Goal: Find specific page/section: Find specific page/section

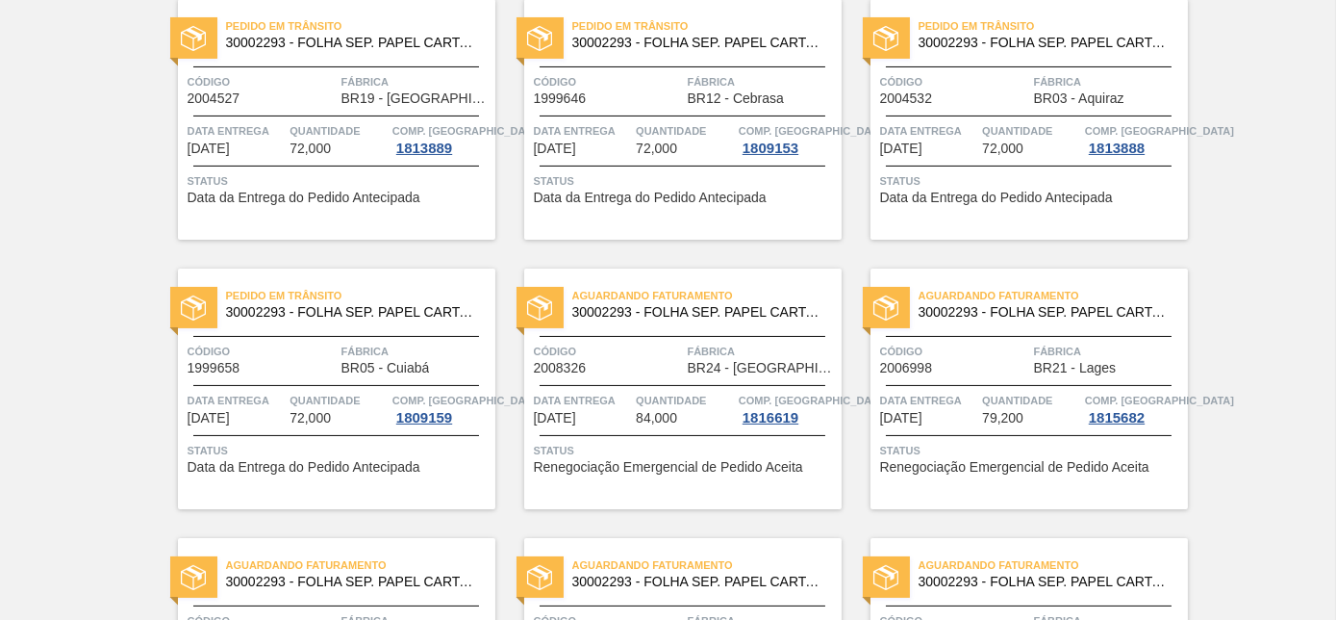
scroll to position [1049, 0]
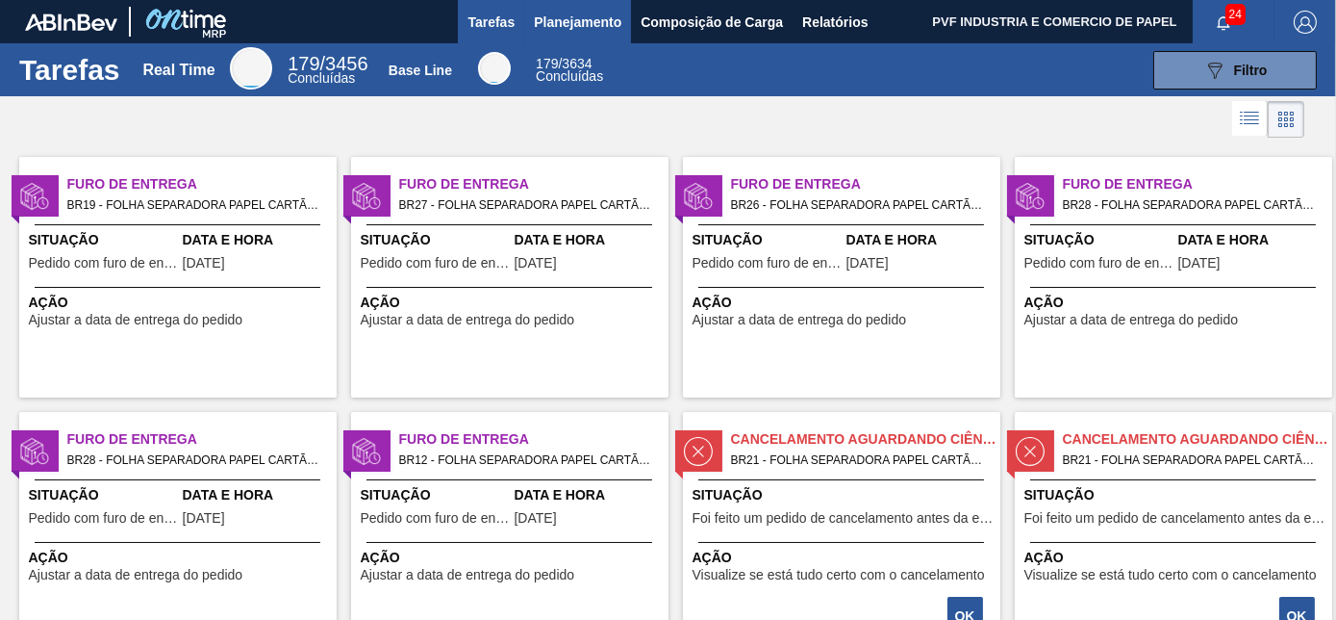
click at [552, 13] on span "Planejamento" at bounding box center [578, 22] width 88 height 23
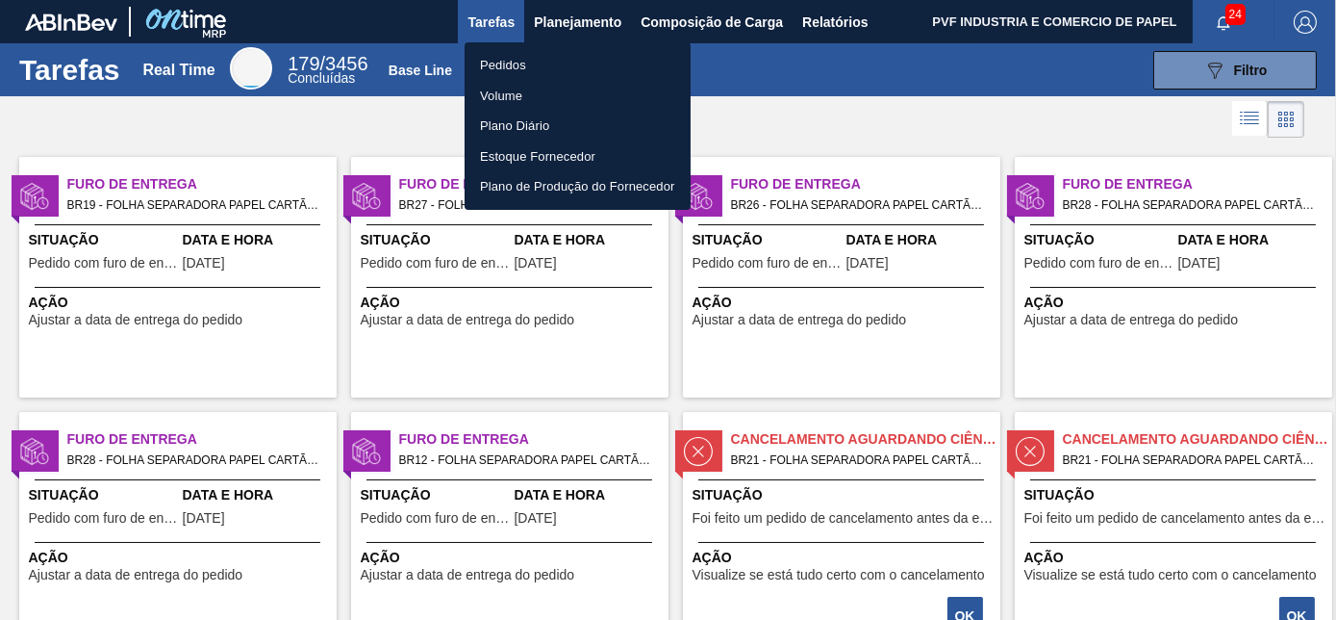
click at [498, 58] on li "Pedidos" at bounding box center [578, 65] width 226 height 31
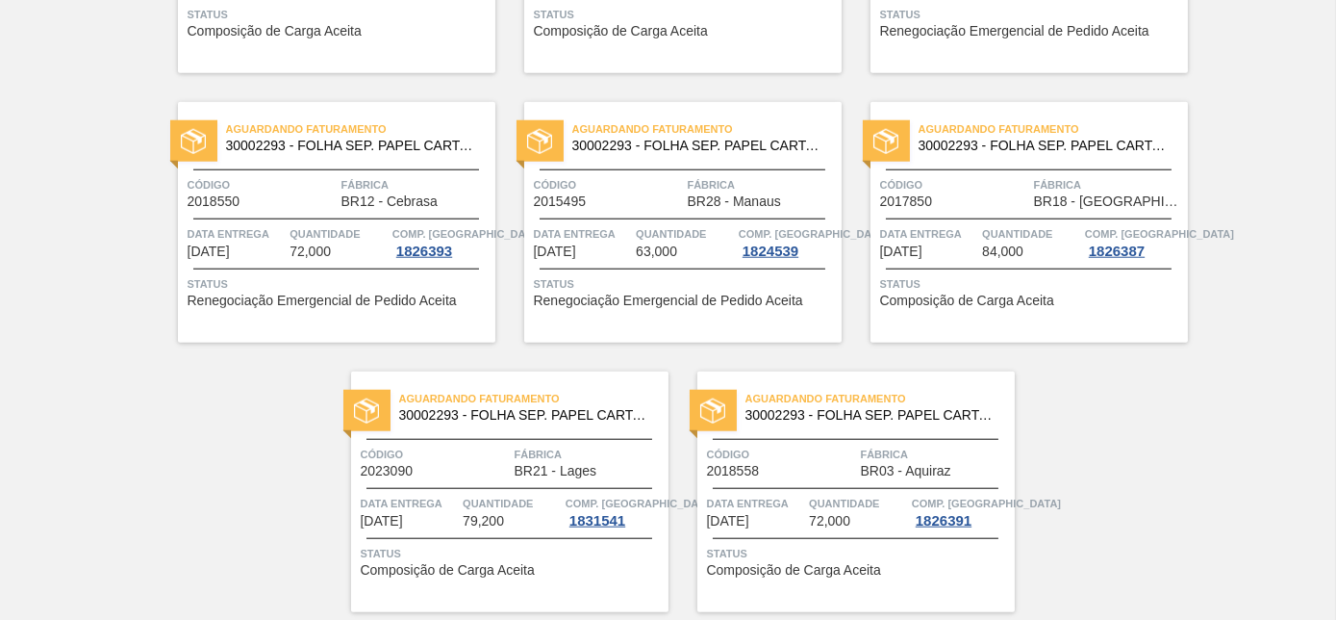
scroll to position [4174, 0]
